Goal: Task Accomplishment & Management: Manage account settings

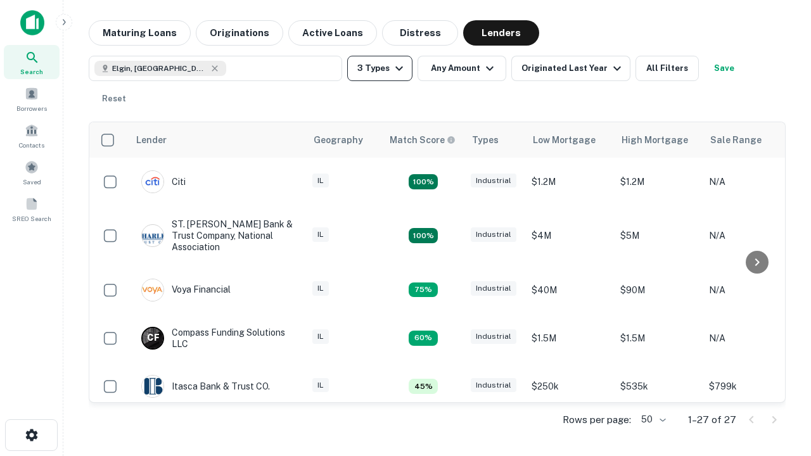
click at [379, 68] on button "3 Types" at bounding box center [379, 68] width 65 height 25
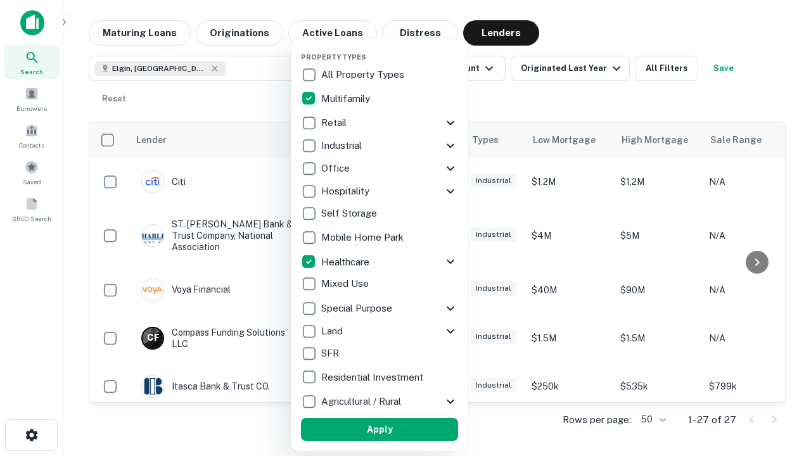
click at [379, 429] on button "Apply" at bounding box center [379, 429] width 157 height 23
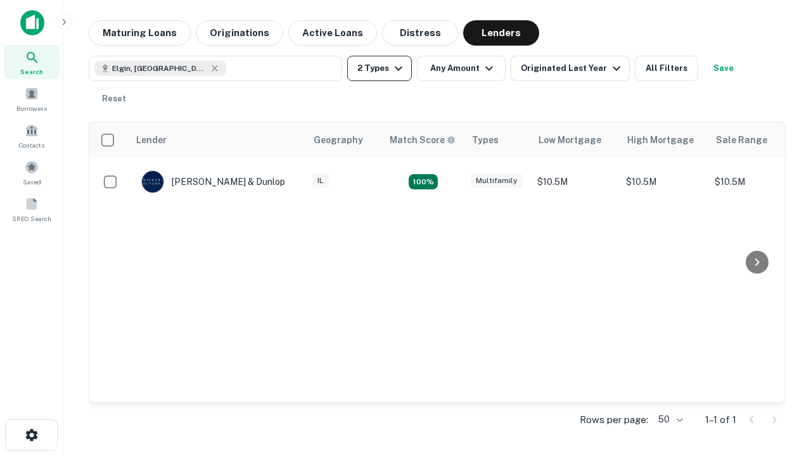
click at [379, 68] on button "2 Types" at bounding box center [379, 68] width 65 height 25
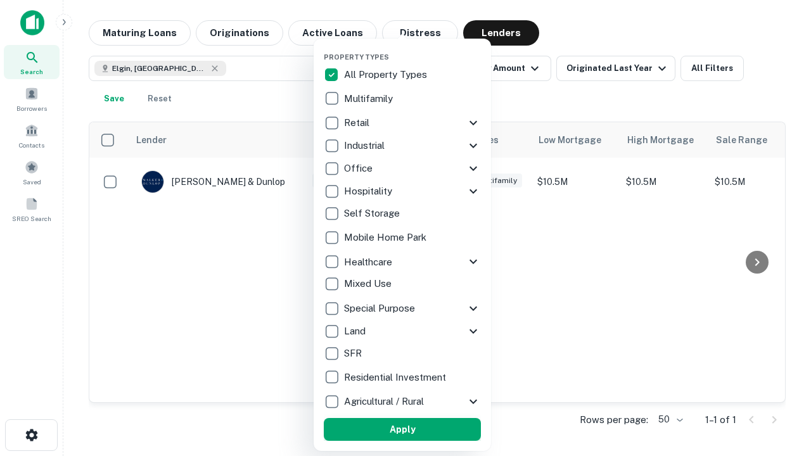
click at [402, 429] on button "Apply" at bounding box center [402, 429] width 157 height 23
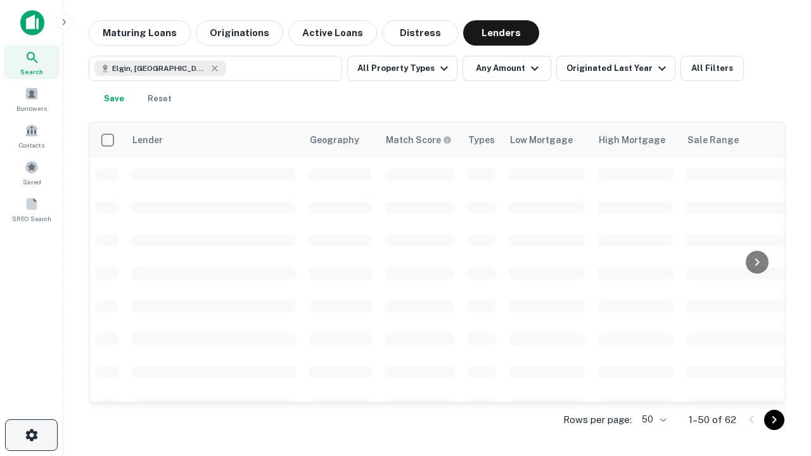
click at [31, 435] on icon "button" at bounding box center [31, 435] width 15 height 15
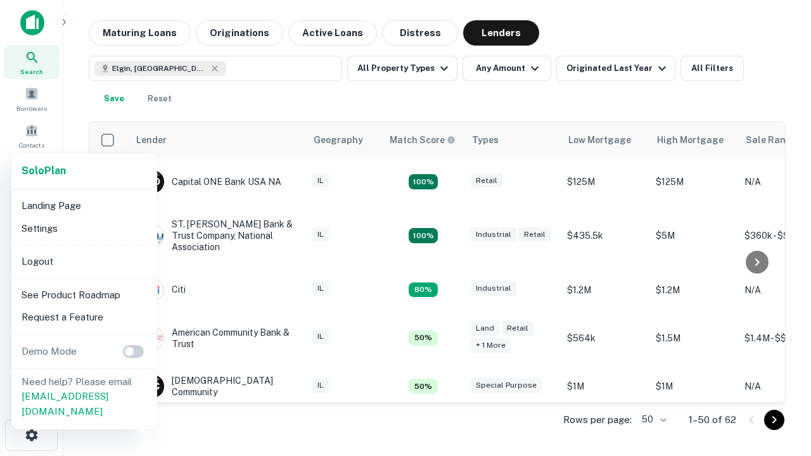
click at [84, 261] on li "Logout" at bounding box center [84, 261] width 136 height 23
